Goal: Task Accomplishment & Management: Use online tool/utility

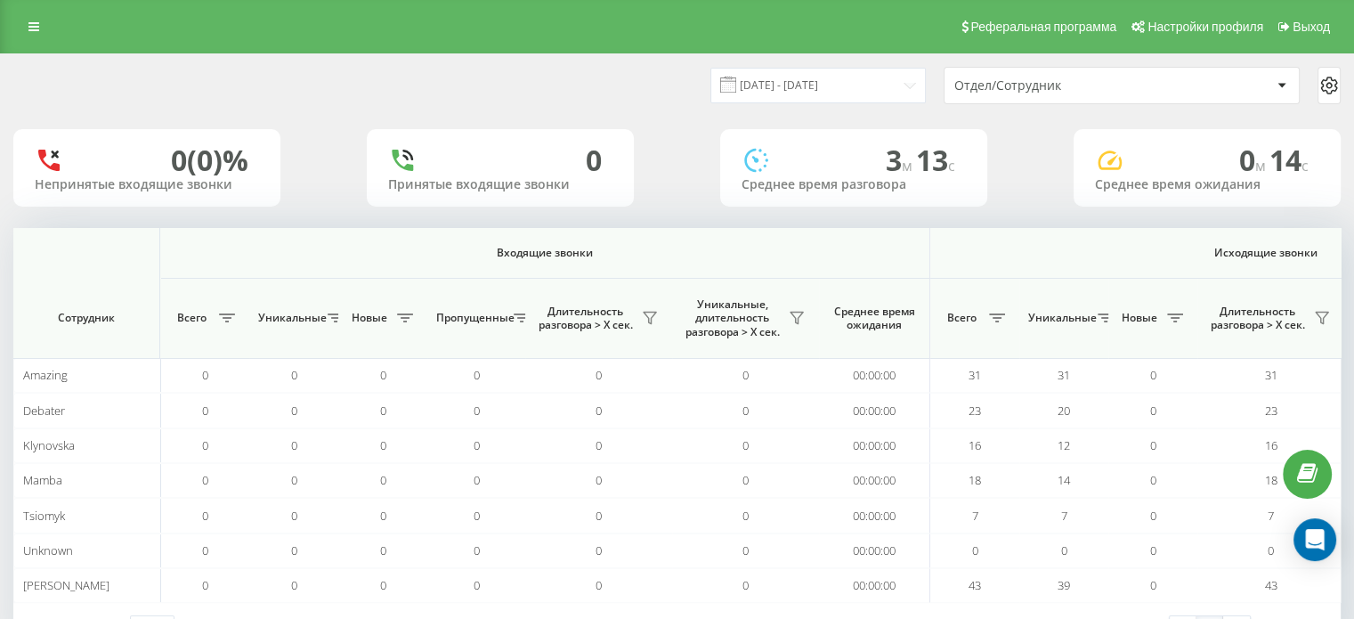
scroll to position [0, 1157]
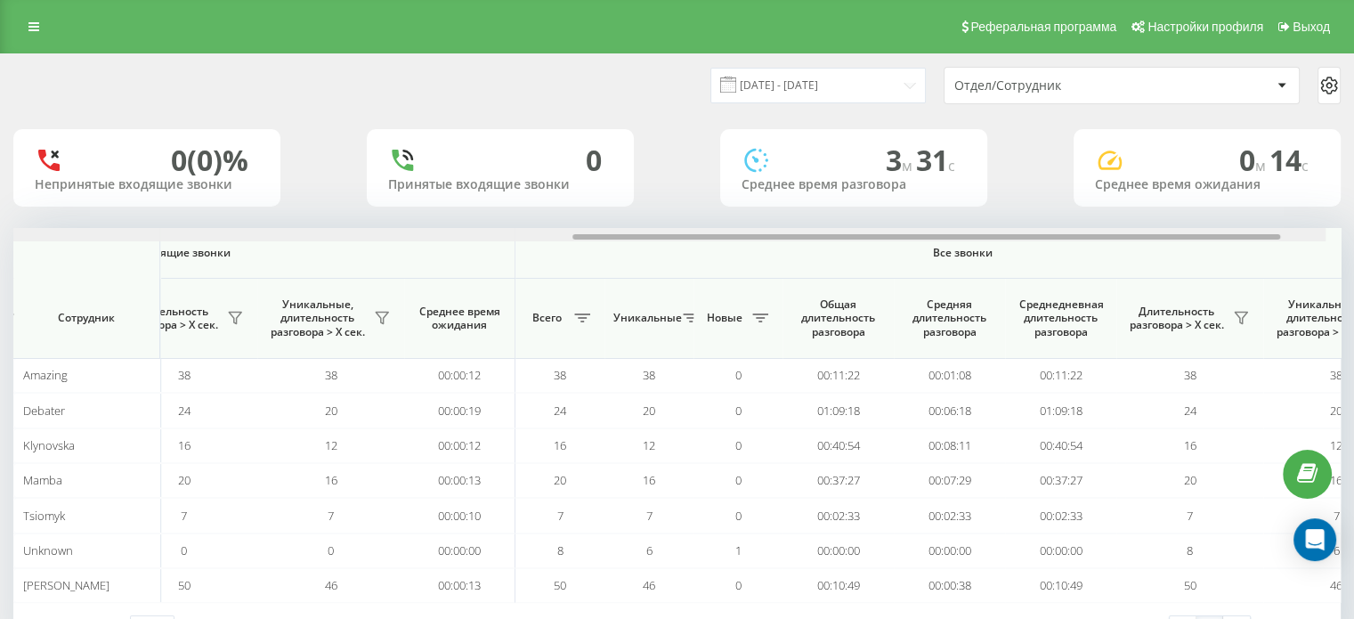
scroll to position [0, 1089]
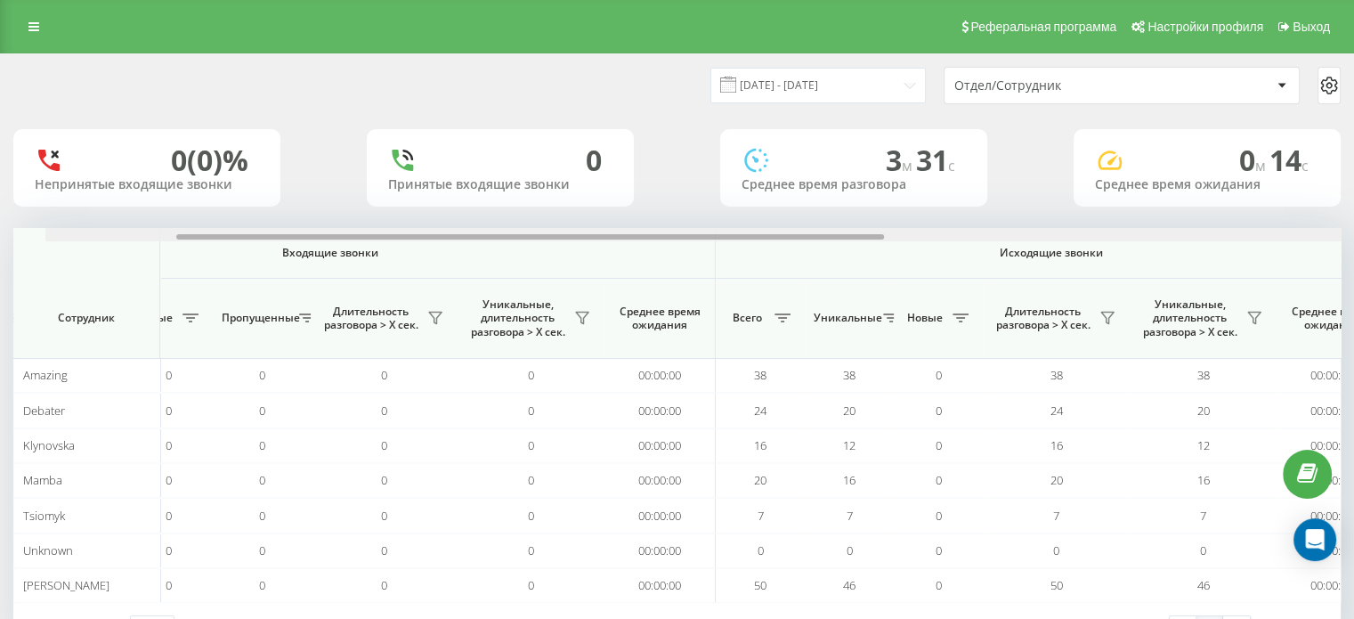
drag, startPoint x: 572, startPoint y: 237, endPoint x: 537, endPoint y: 171, distance: 74.5
click at [598, 260] on div "Входящие звонки Исходящие звонки Все звонки Сотрудник Всего Уникальные Новые Пр…" at bounding box center [677, 415] width 1328 height 375
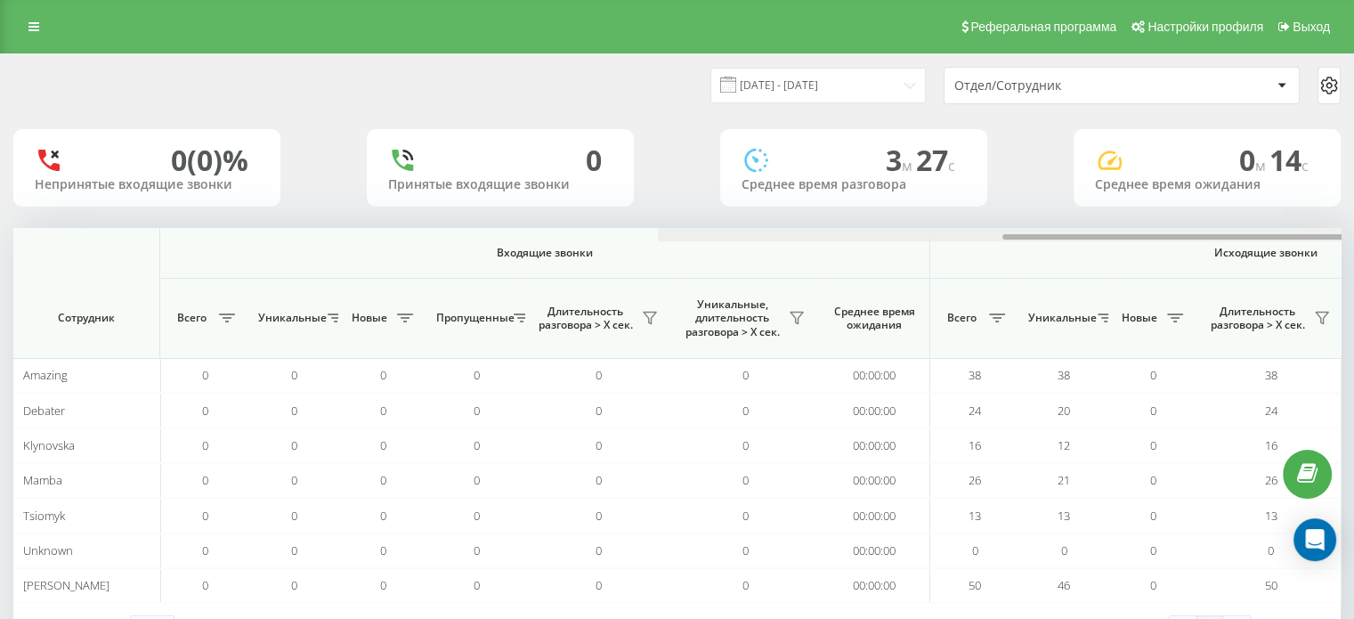
drag, startPoint x: 693, startPoint y: 234, endPoint x: 395, endPoint y: 248, distance: 297.8
click at [425, 251] on div "Входящие звонки Исходящие звонки Все звонки Сотрудник Всего Уникальные Новые Пр…" at bounding box center [677, 415] width 1328 height 375
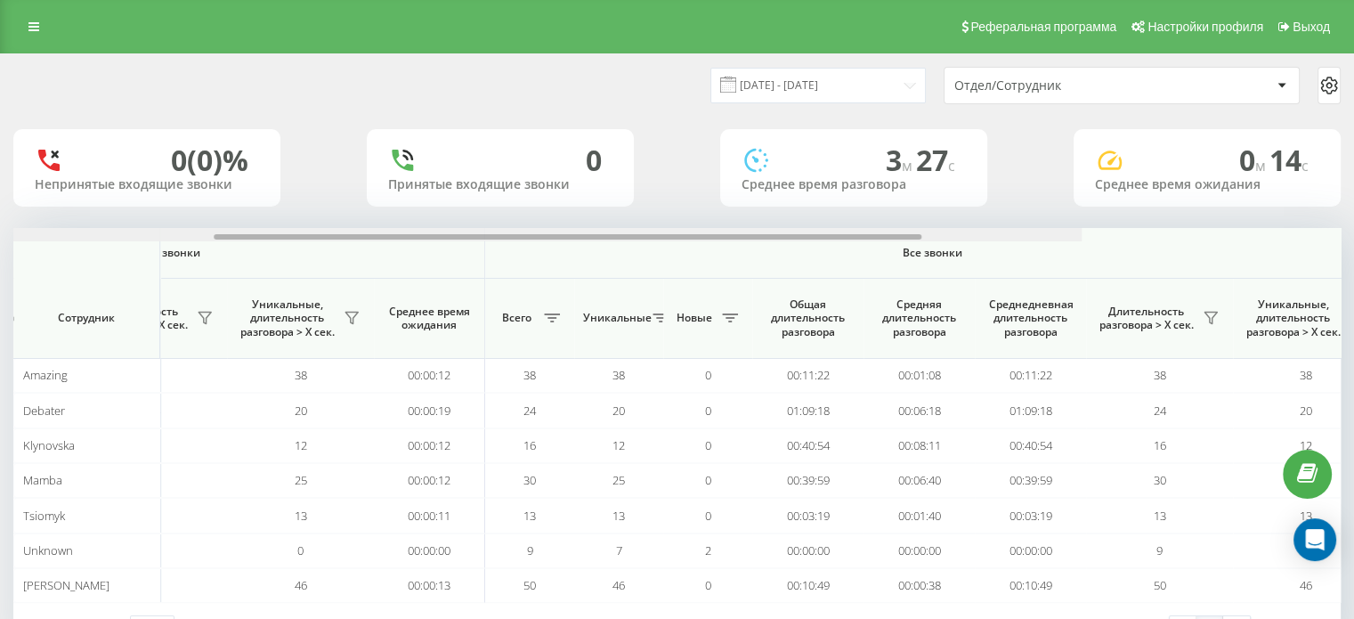
scroll to position [0, 1157]
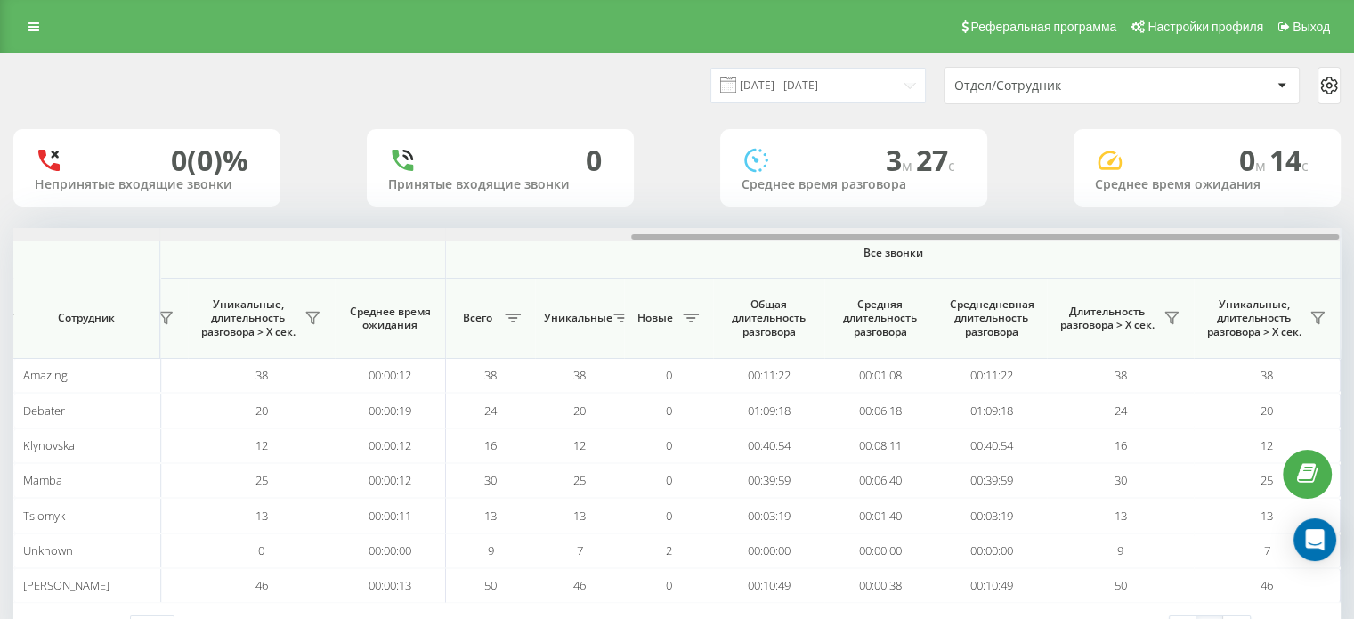
drag, startPoint x: 560, startPoint y: 238, endPoint x: 1224, endPoint y: 261, distance: 664.7
click at [1224, 261] on div "Входящие звонки Исходящие звонки Все звонки Сотрудник Всего Уникальные Новые Пр…" at bounding box center [677, 415] width 1328 height 375
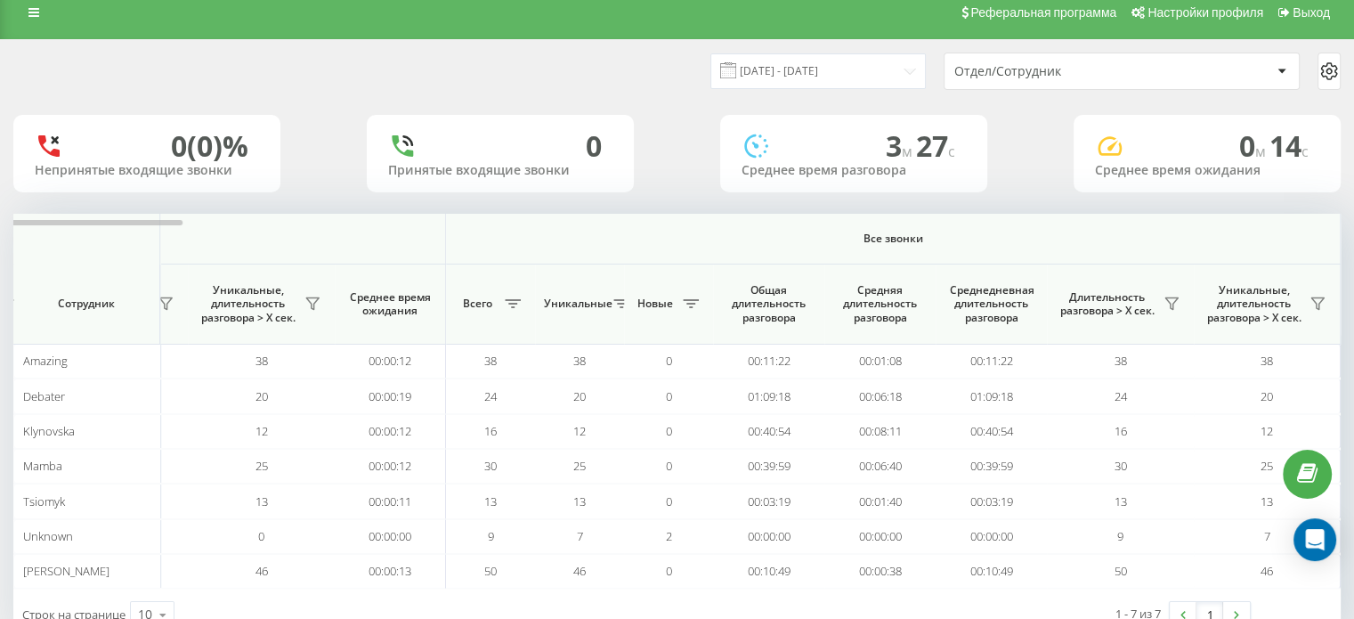
scroll to position [0, 0]
